Goal: Task Accomplishment & Management: Manage account settings

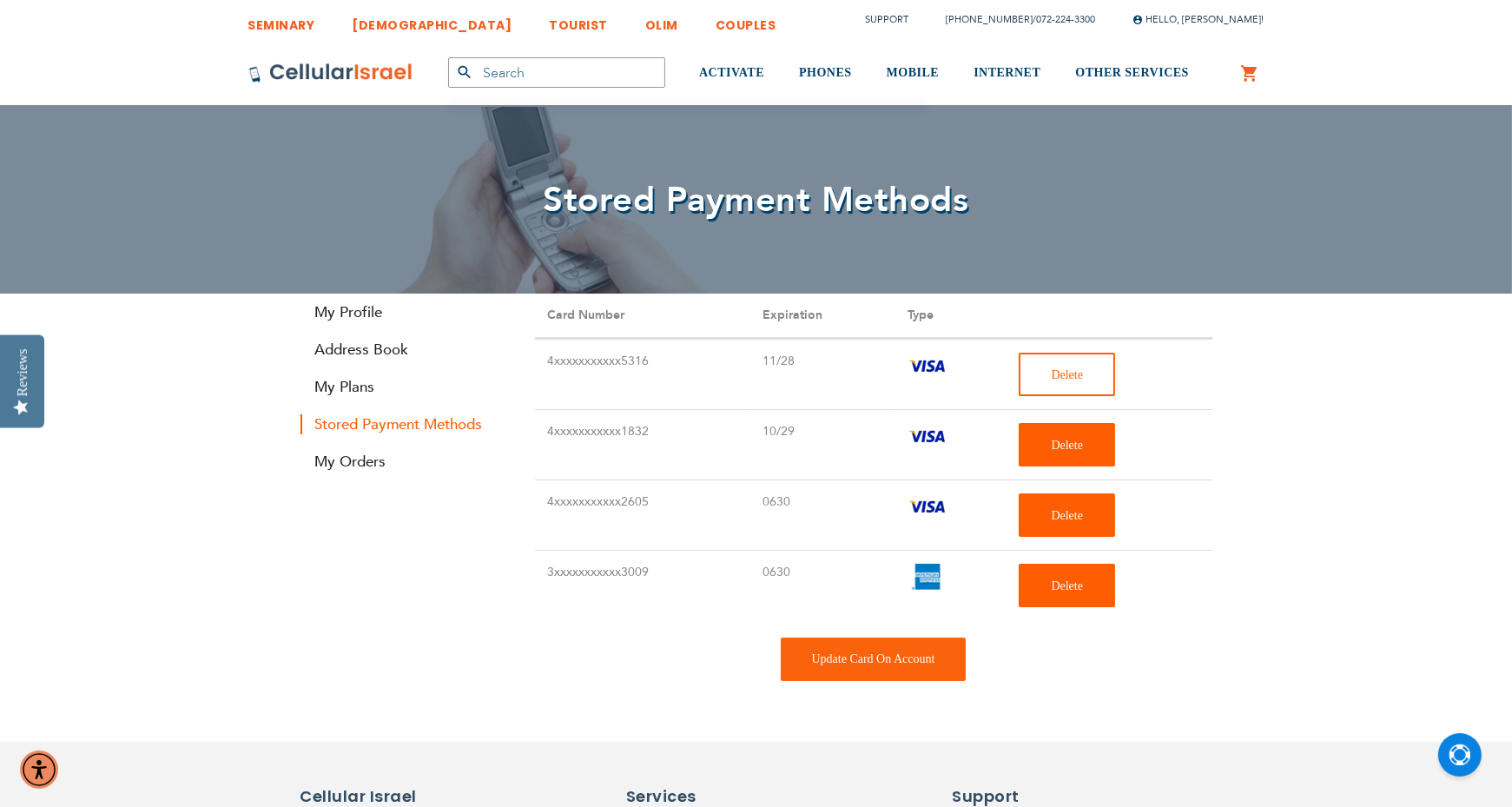
click at [1054, 369] on span "Delete" at bounding box center [1066, 374] width 32 height 13
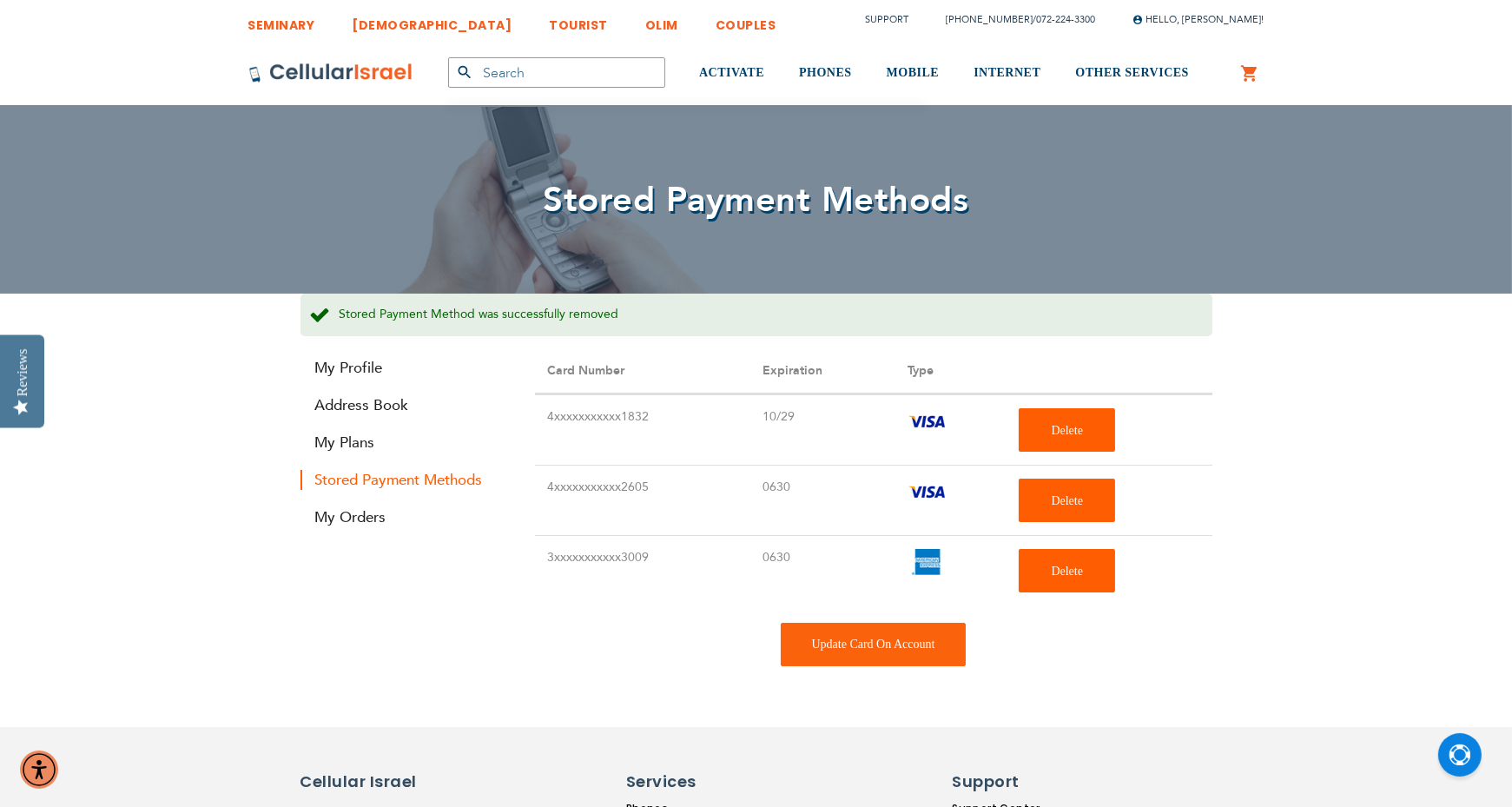
click at [1084, 451] on td "Delete" at bounding box center [1108, 429] width 206 height 71
click at [1084, 443] on button "Delete" at bounding box center [1067, 429] width 96 height 43
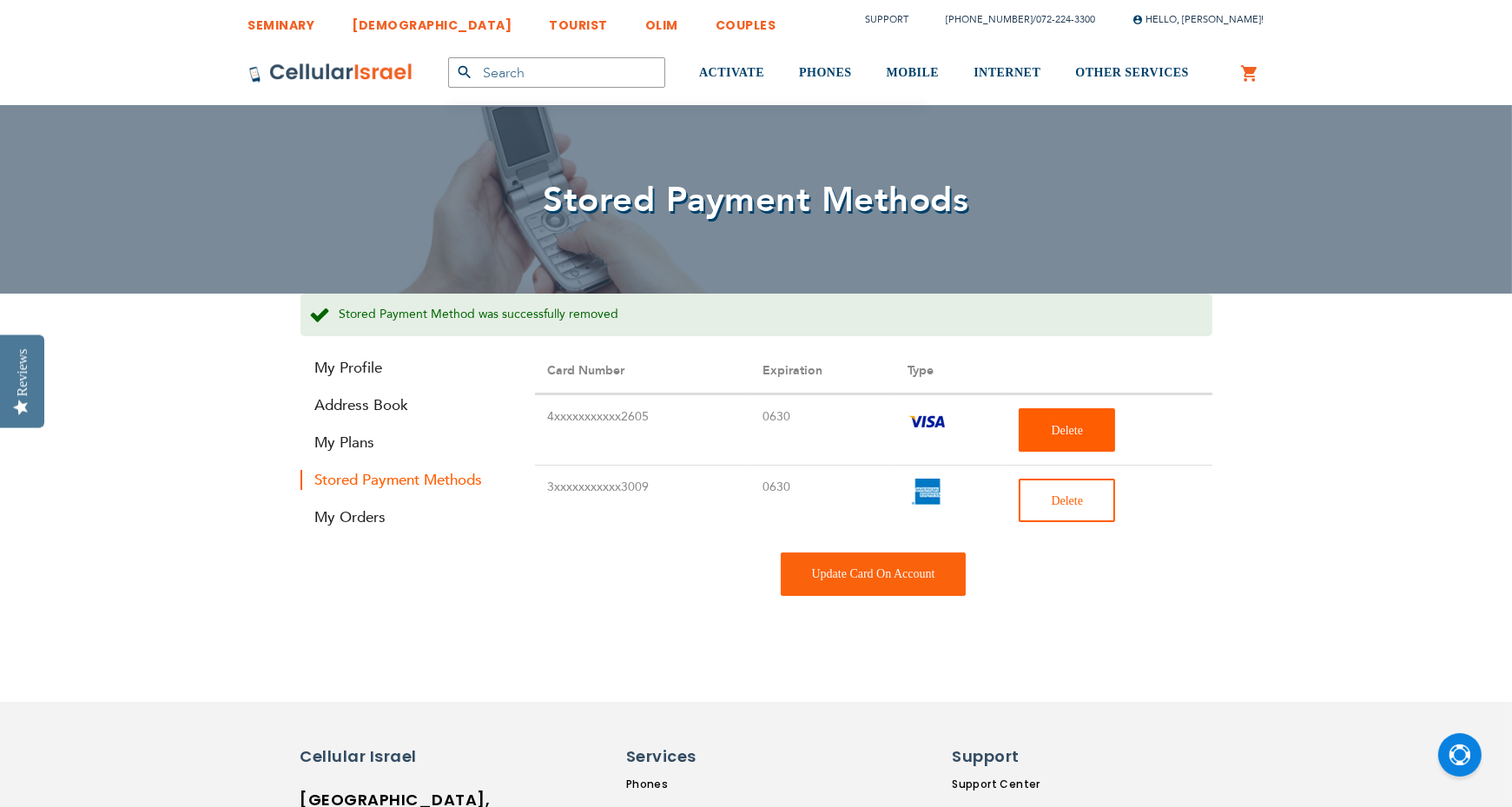
click at [1061, 496] on span "Delete" at bounding box center [1066, 500] width 32 height 13
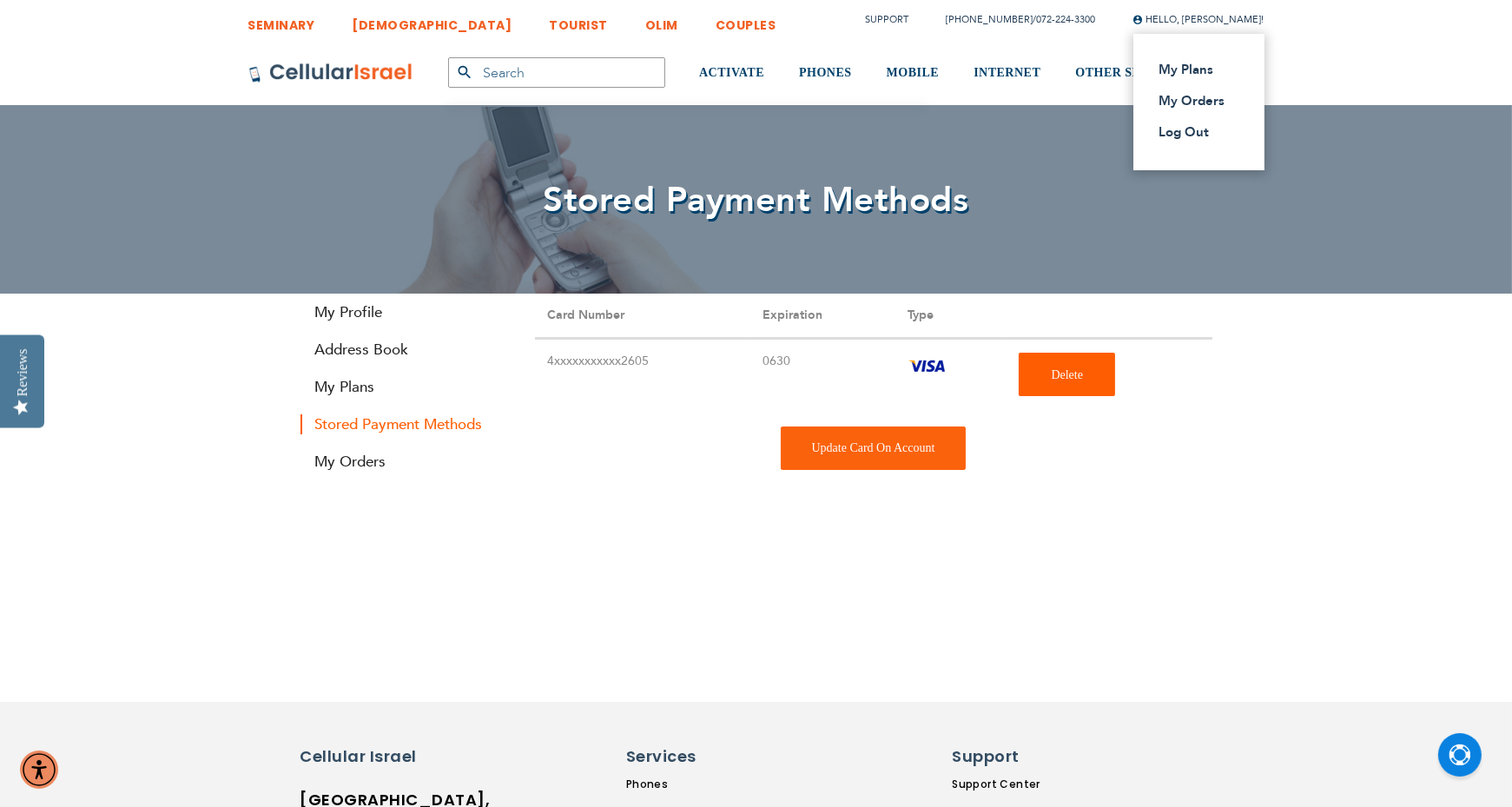
click at [1182, 70] on div "My Plans My Orders Log Out" at bounding box center [1198, 102] width 131 height 136
click at [340, 385] on link "My Plans" at bounding box center [404, 386] width 209 height 20
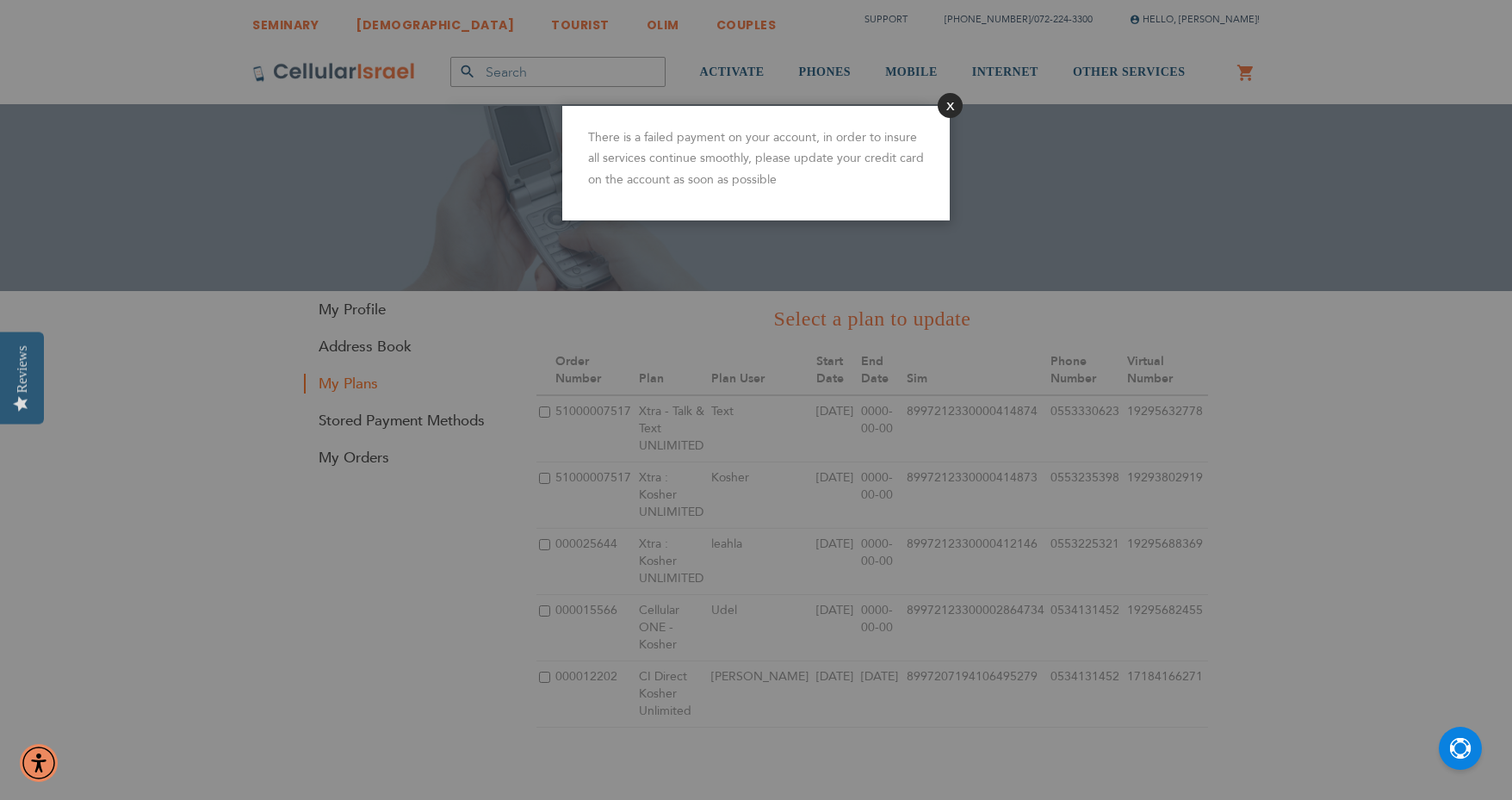
click at [945, 108] on button "Close" at bounding box center [950, 106] width 25 height 25
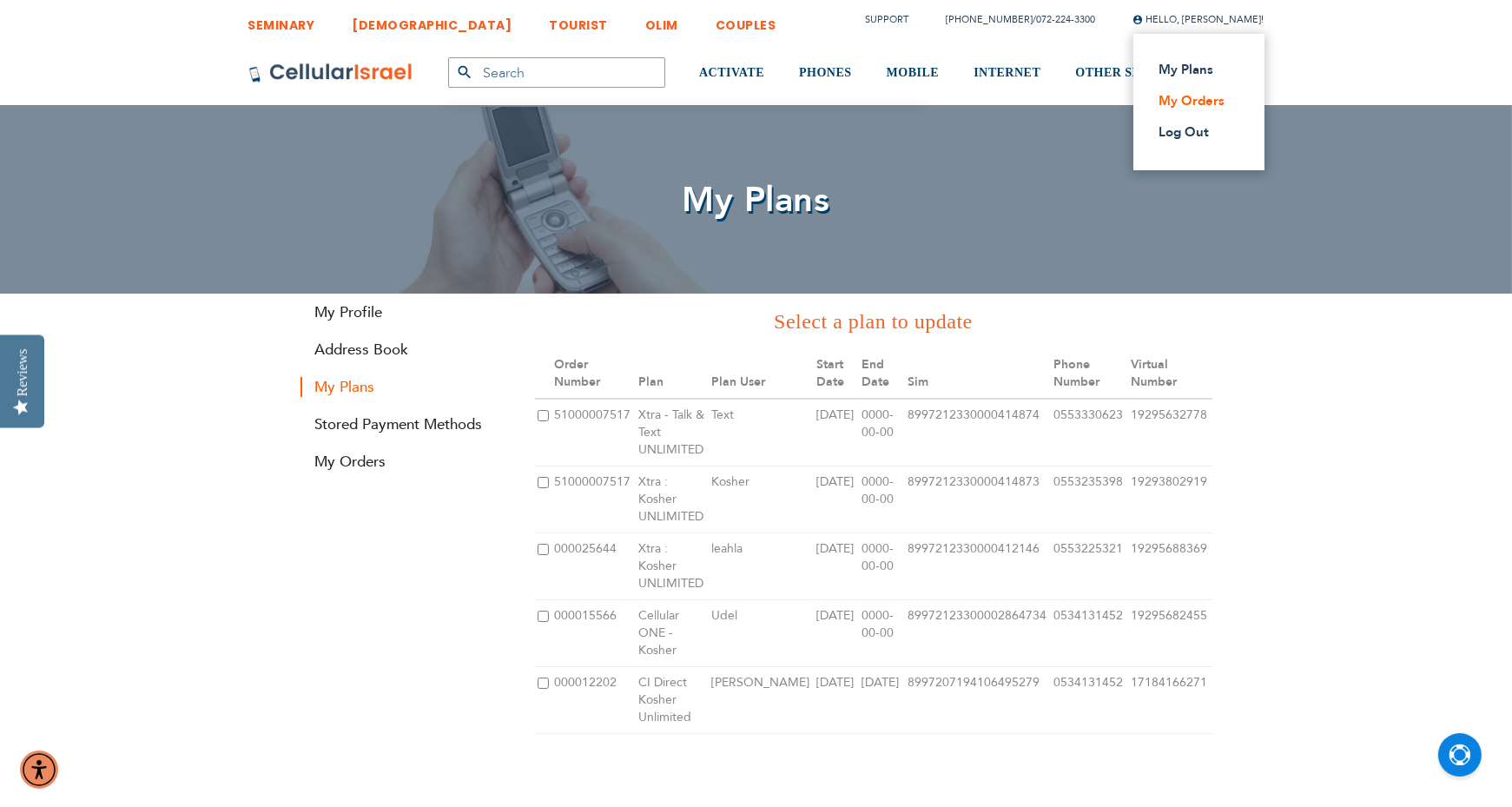
click at [1209, 97] on link "My Orders" at bounding box center [1193, 101] width 69 height 18
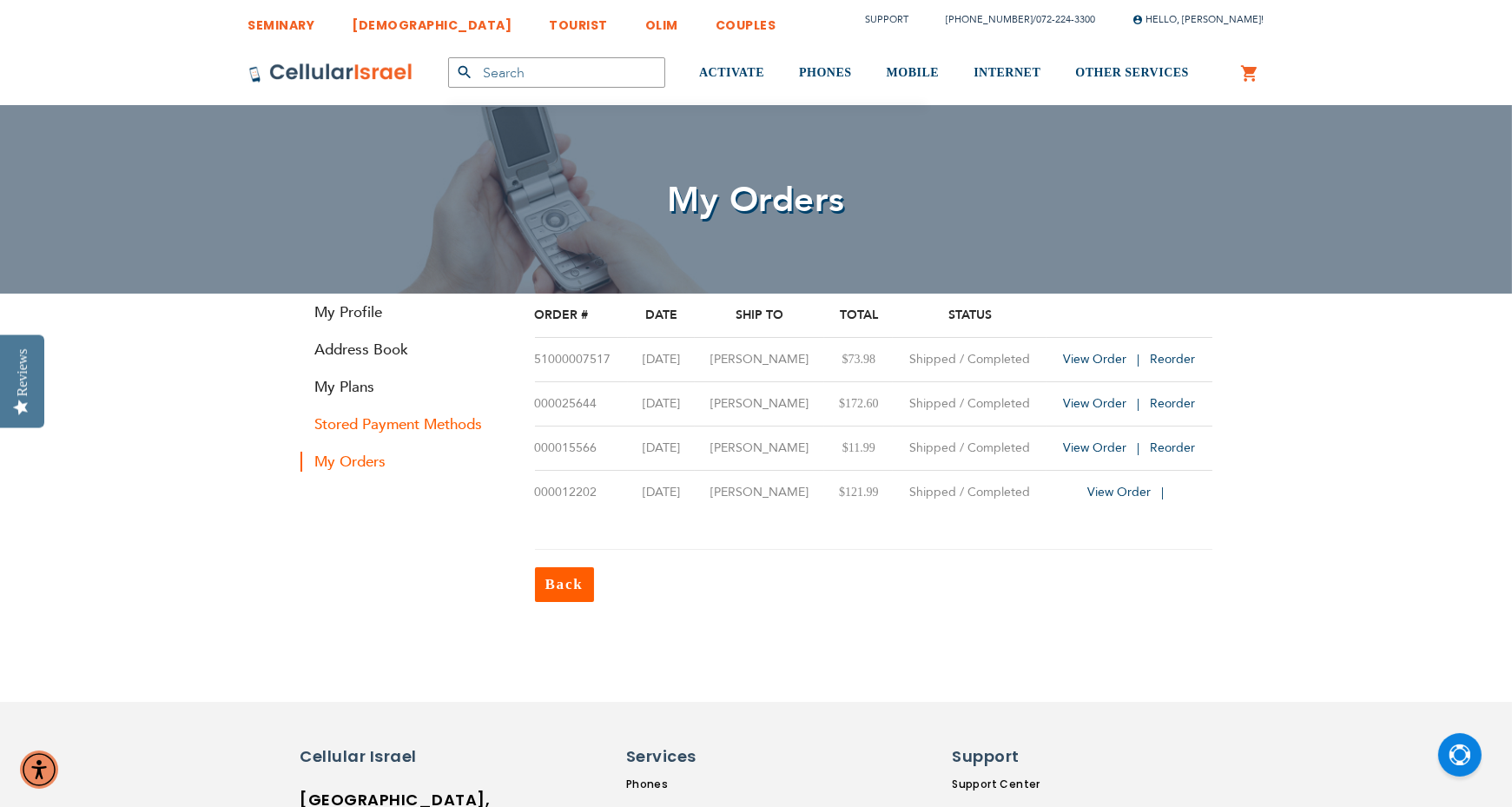
click at [366, 424] on link "Stored Payment Methods" at bounding box center [404, 424] width 209 height 20
